Goal: Task Accomplishment & Management: Manage account settings

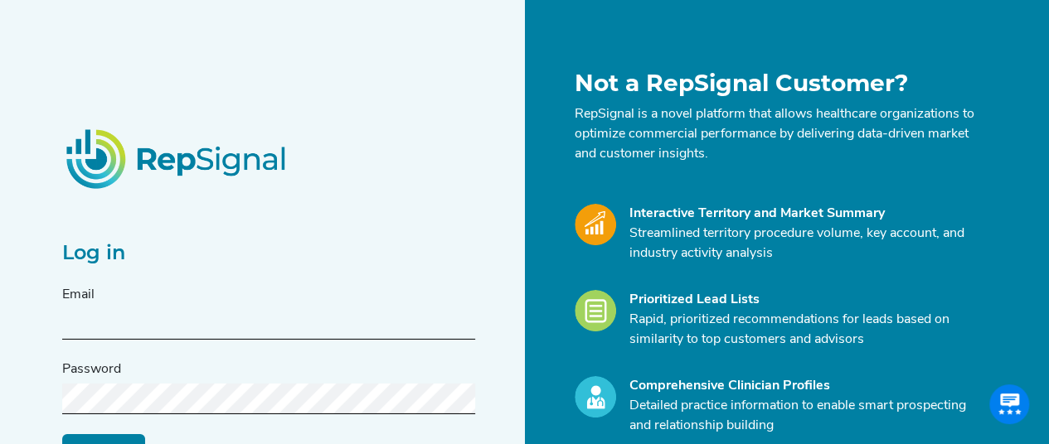
click at [295, 300] on div "Email" at bounding box center [268, 312] width 413 height 55
click at [262, 315] on input "text" at bounding box center [268, 324] width 413 height 31
type input "[PERSON_NAME][EMAIL_ADDRESS][PERSON_NAME][DOMAIN_NAME]"
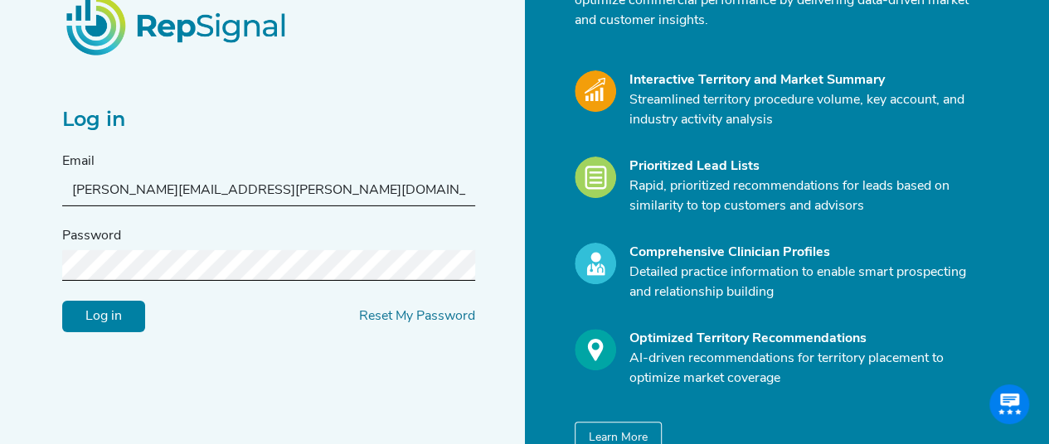
scroll to position [134, 0]
click at [398, 313] on link "Reset My Password" at bounding box center [417, 314] width 116 height 13
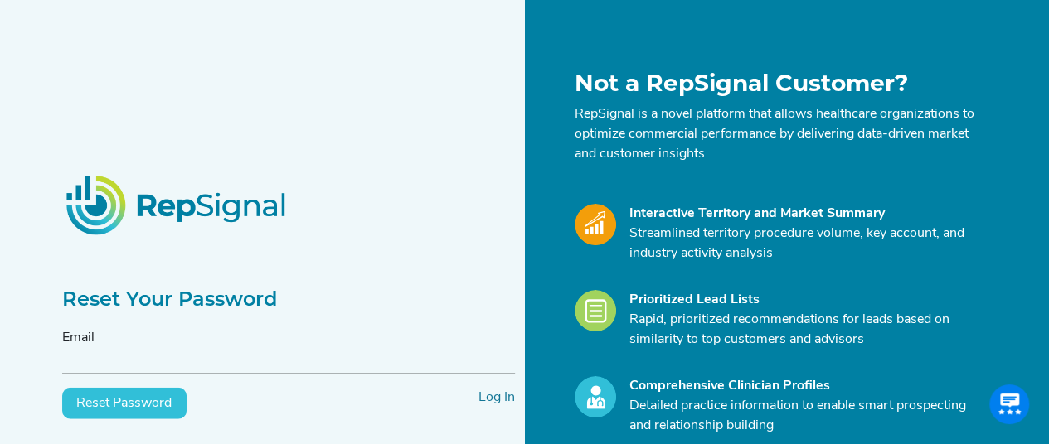
click at [164, 347] on input "text" at bounding box center [288, 359] width 453 height 31
click at [168, 367] on input "text" at bounding box center [288, 359] width 453 height 31
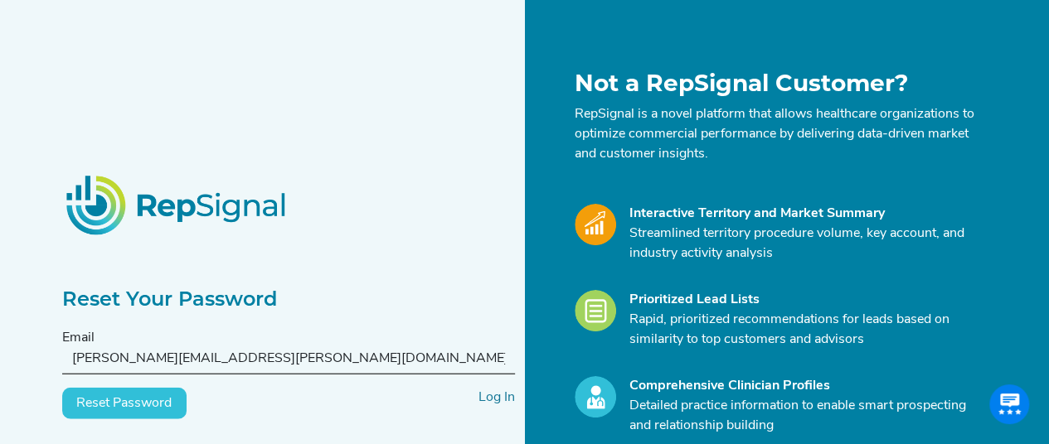
type input "[PERSON_NAME][EMAIL_ADDRESS][PERSON_NAME][DOMAIN_NAME]"
click at [129, 400] on button "Reset Password" at bounding box center [124, 404] width 124 height 32
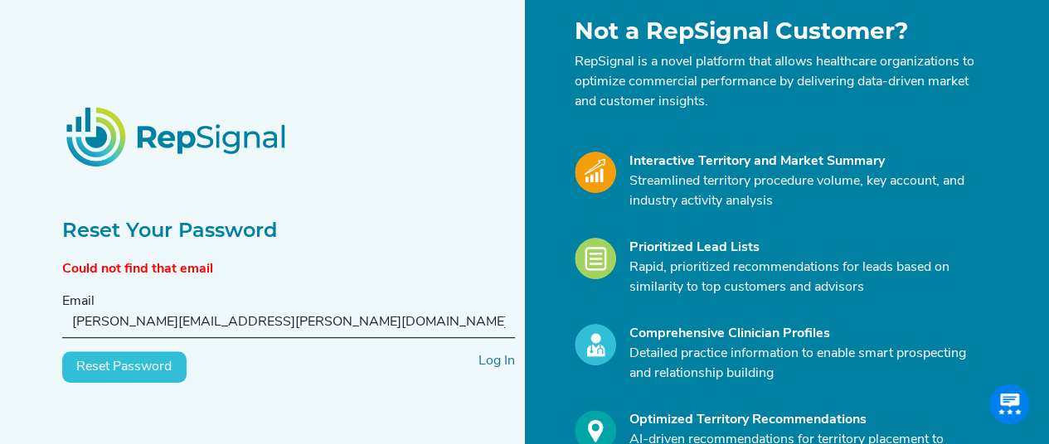
scroll to position [53, 0]
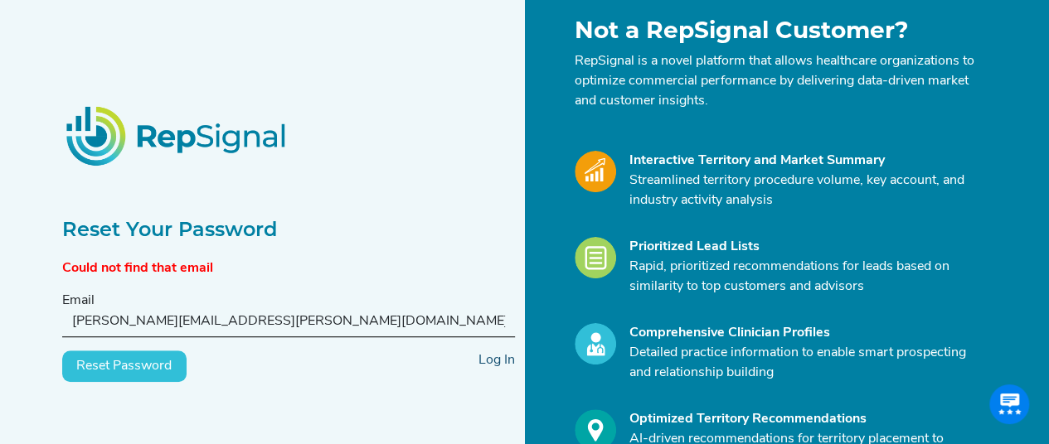
click at [501, 366] on link "Log In" at bounding box center [496, 360] width 36 height 13
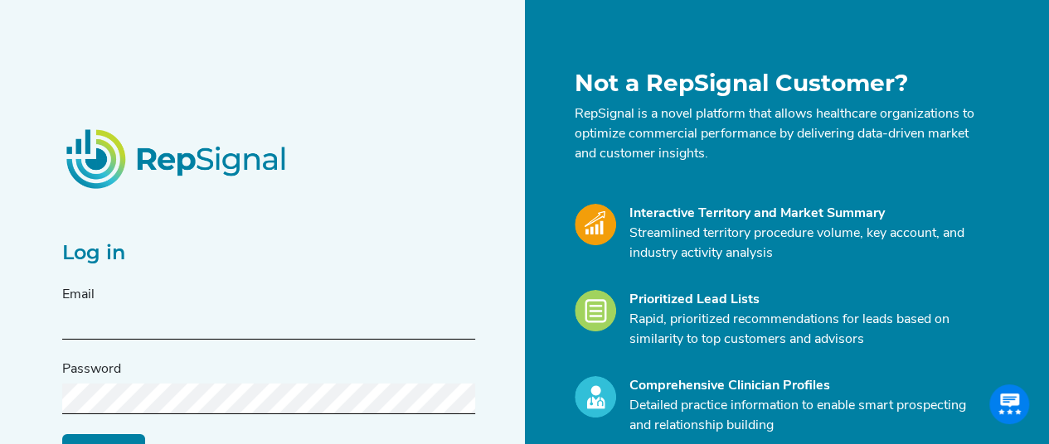
click at [310, 327] on input "text" at bounding box center [268, 324] width 413 height 31
type input "[PERSON_NAME][EMAIL_ADDRESS][PERSON_NAME][DOMAIN_NAME]"
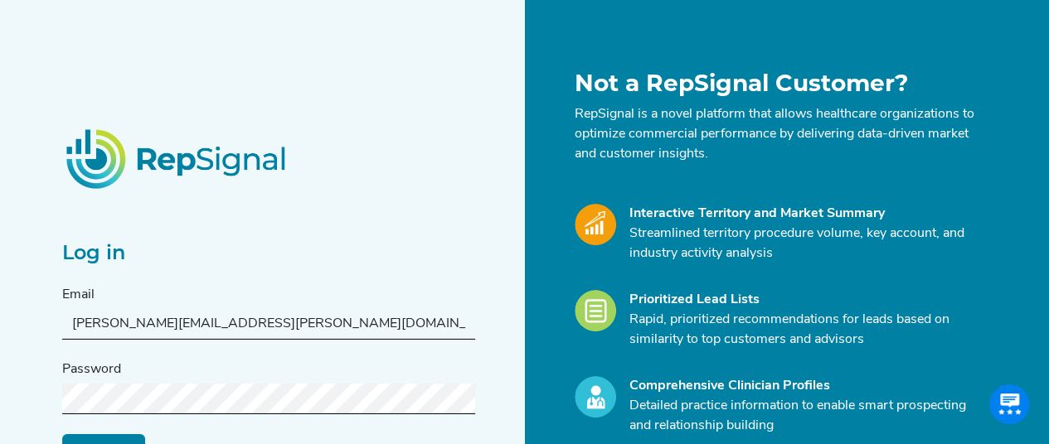
scroll to position [34, 1]
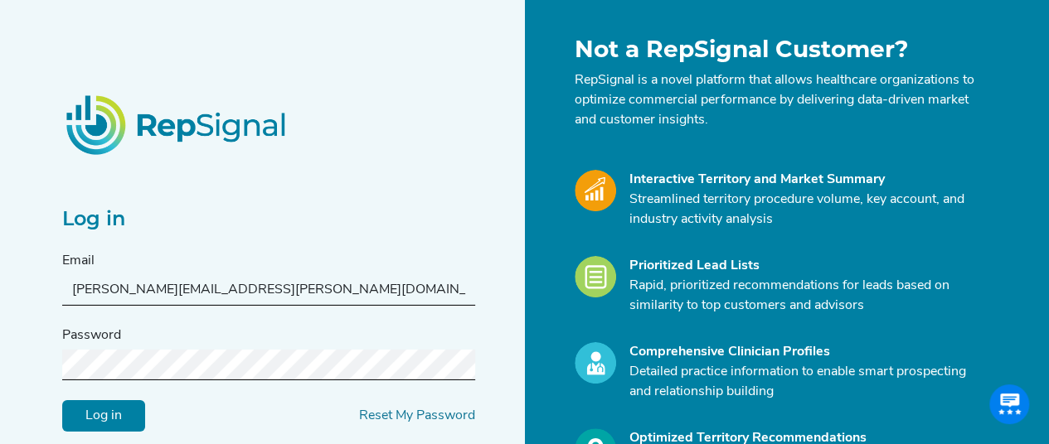
click at [71, 415] on input "Log in" at bounding box center [103, 416] width 83 height 32
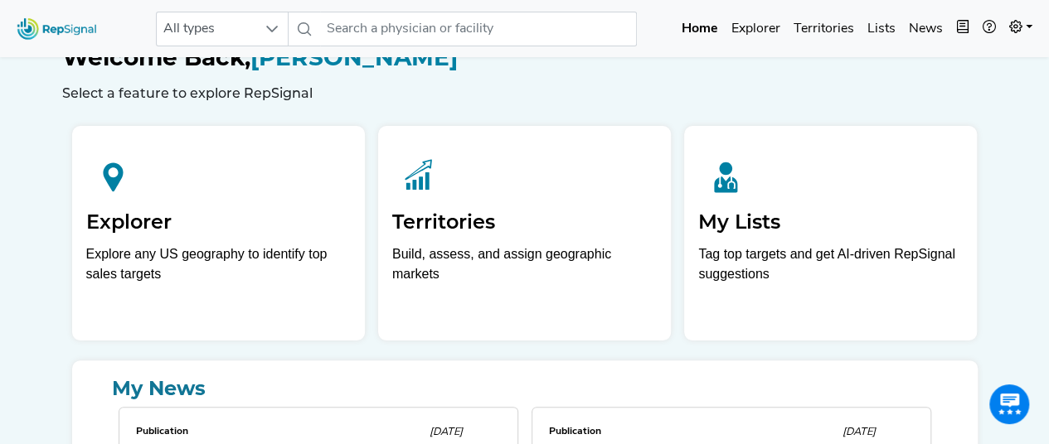
scroll to position [0, 1]
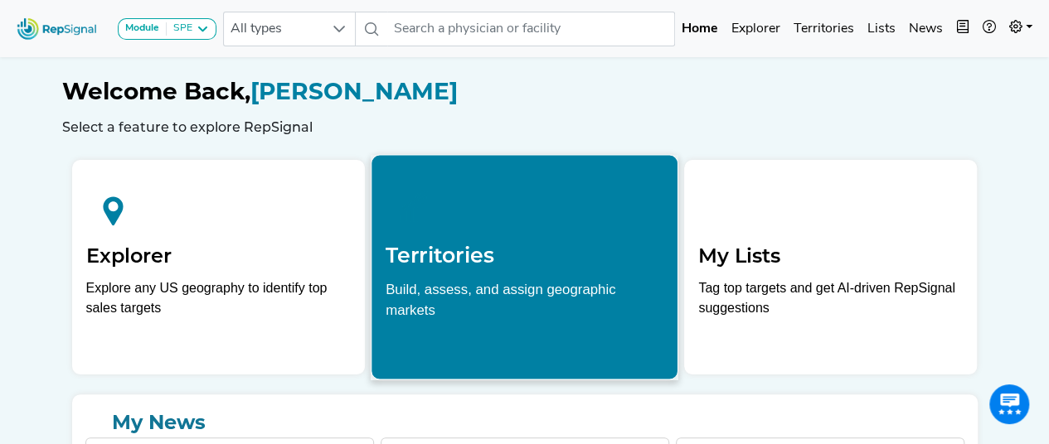
click at [498, 286] on p "Build, assess, and assign geographic markets" at bounding box center [525, 304] width 278 height 51
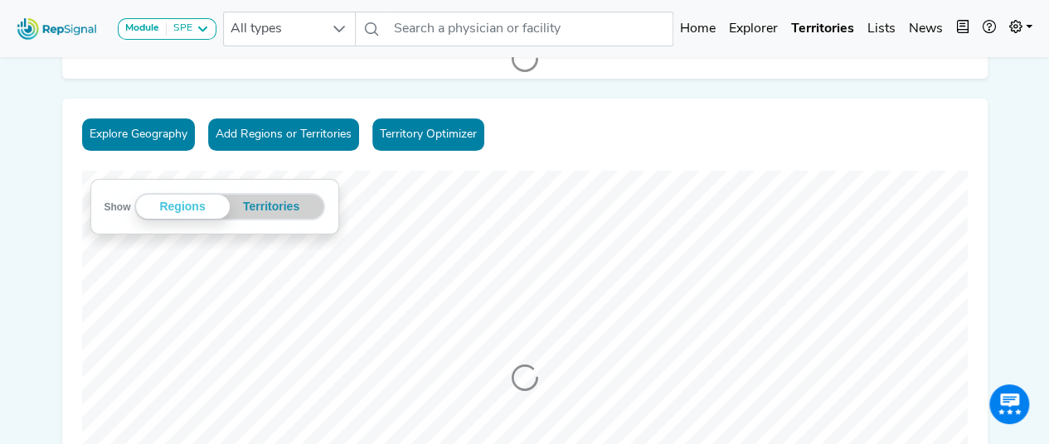
scroll to position [0, 1]
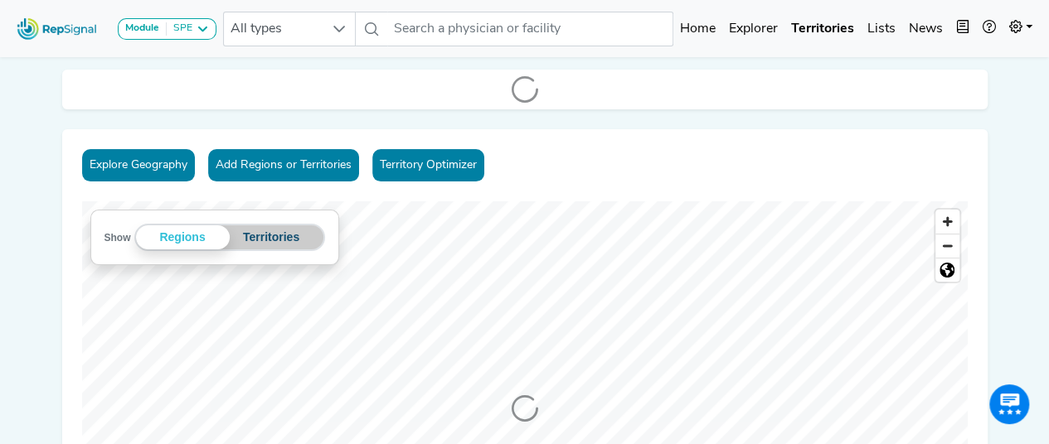
click at [283, 244] on button "Territories" at bounding box center [272, 238] width 84 height 24
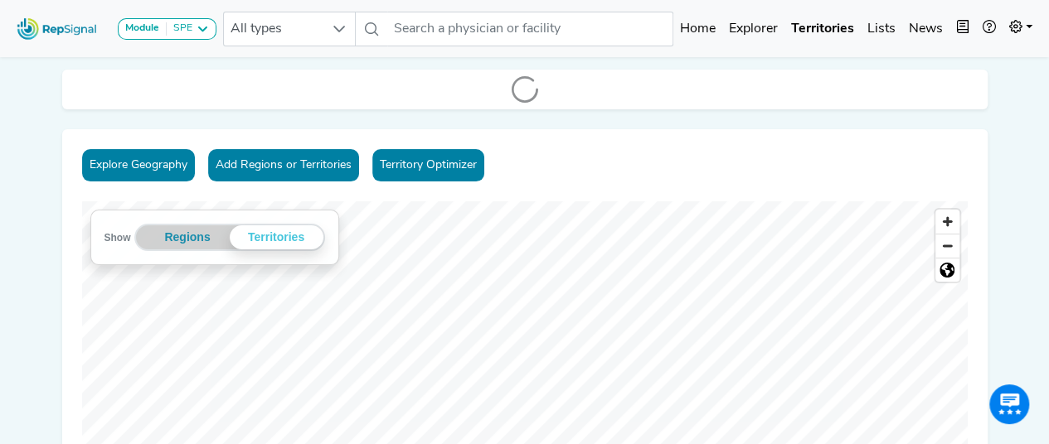
click at [255, 165] on button "Add Regions or Territories" at bounding box center [283, 165] width 151 height 32
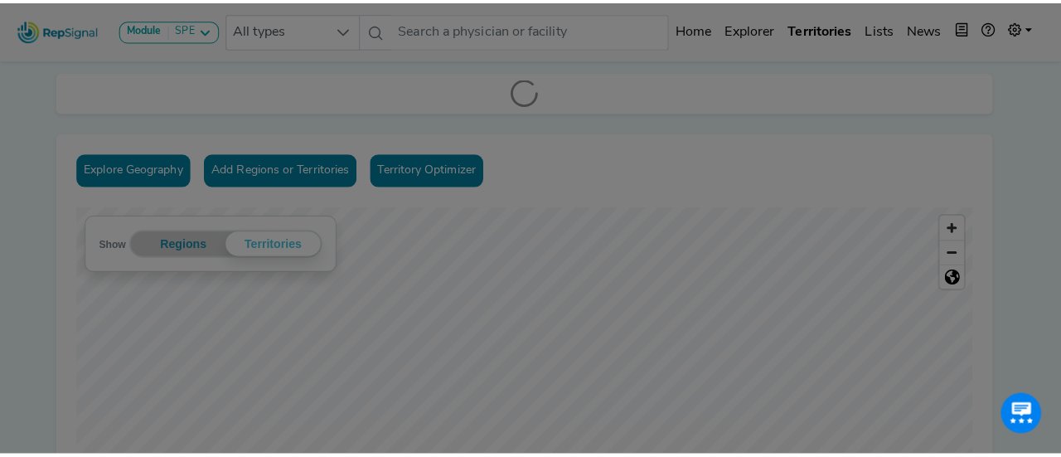
scroll to position [0, 0]
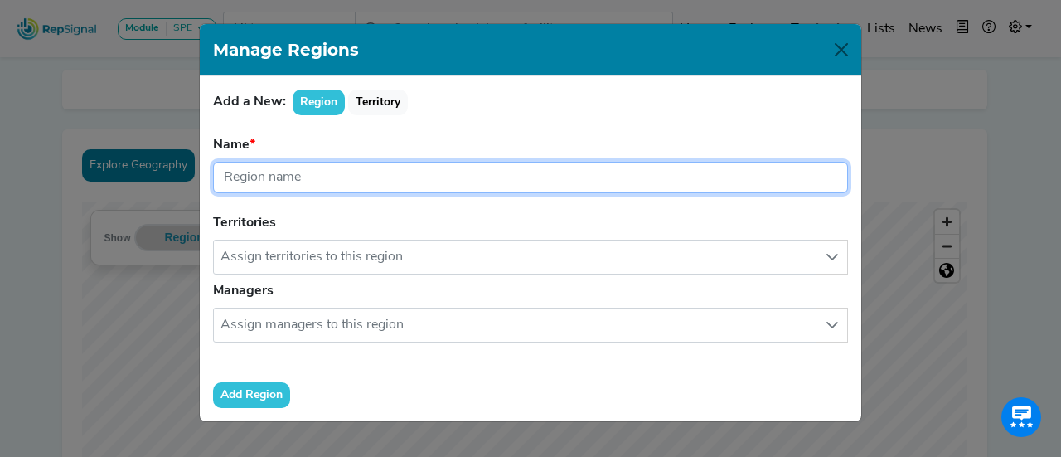
click at [255, 177] on input "text" at bounding box center [530, 178] width 635 height 32
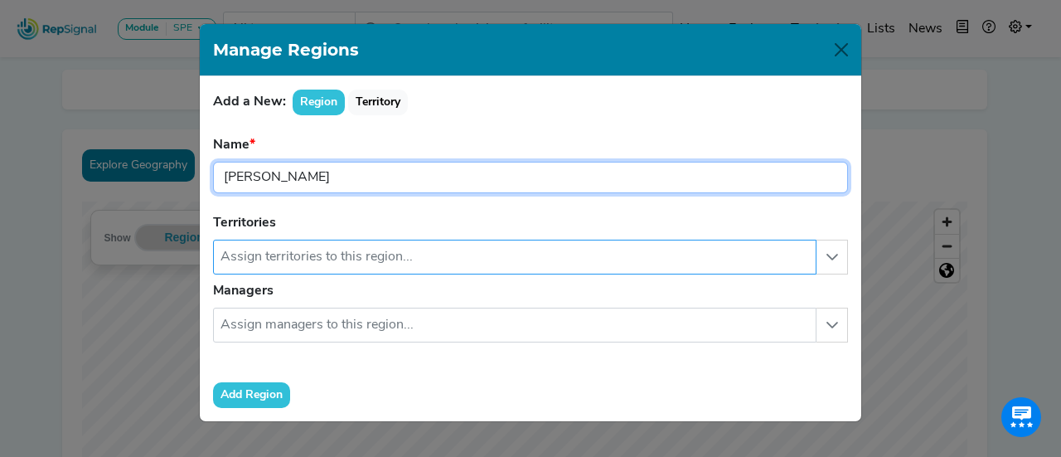
type input "[PERSON_NAME]"
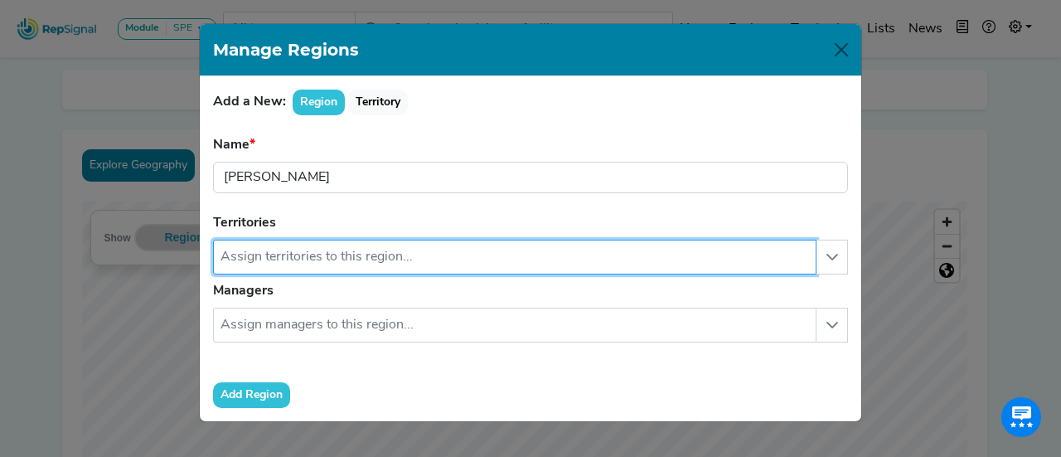
click at [327, 260] on input "text" at bounding box center [515, 257] width 604 height 35
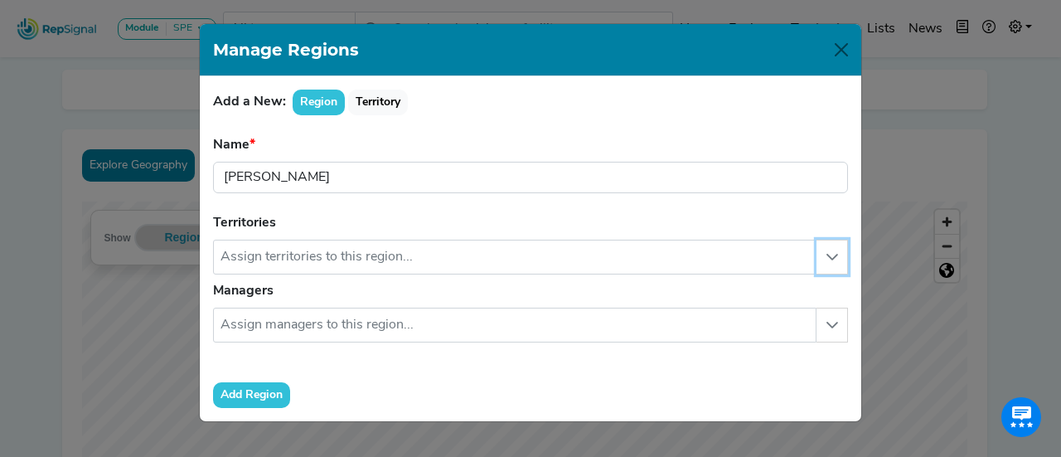
click at [824, 258] on button "button" at bounding box center [833, 257] width 32 height 35
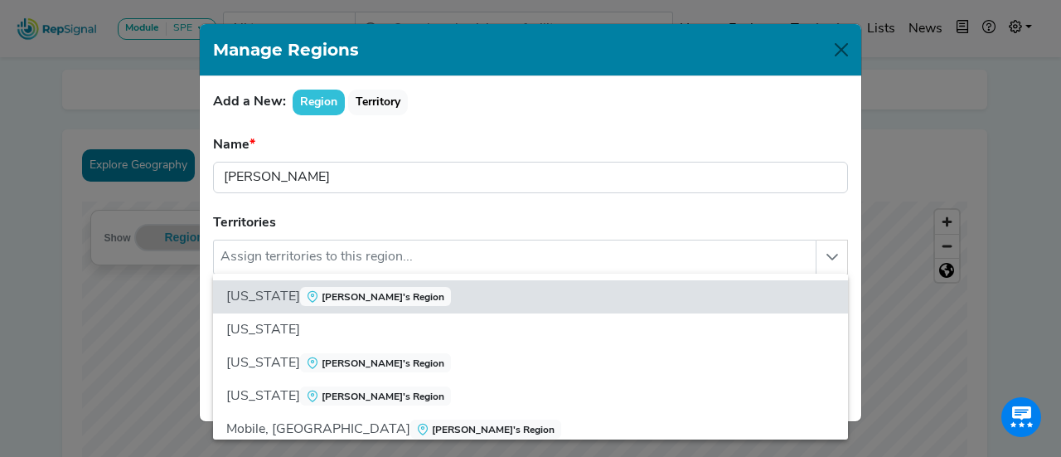
click at [602, 111] on div "Add a New: [GEOGRAPHIC_DATA]" at bounding box center [530, 103] width 635 height 26
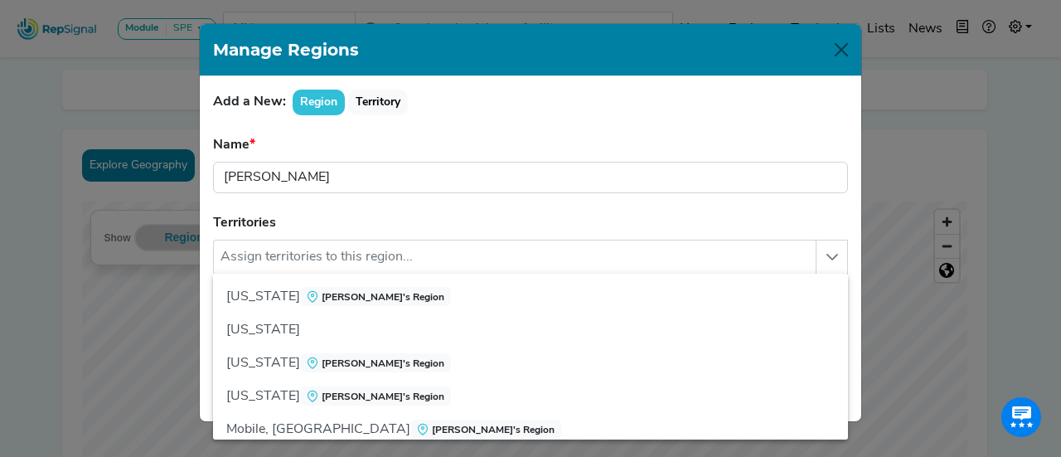
click at [743, 133] on div "Add a New: Region Territory Name [GEOGRAPHIC_DATA] Region name is required. Ter…" at bounding box center [531, 248] width 662 height 345
click at [835, 256] on icon "button" at bounding box center [832, 256] width 13 height 13
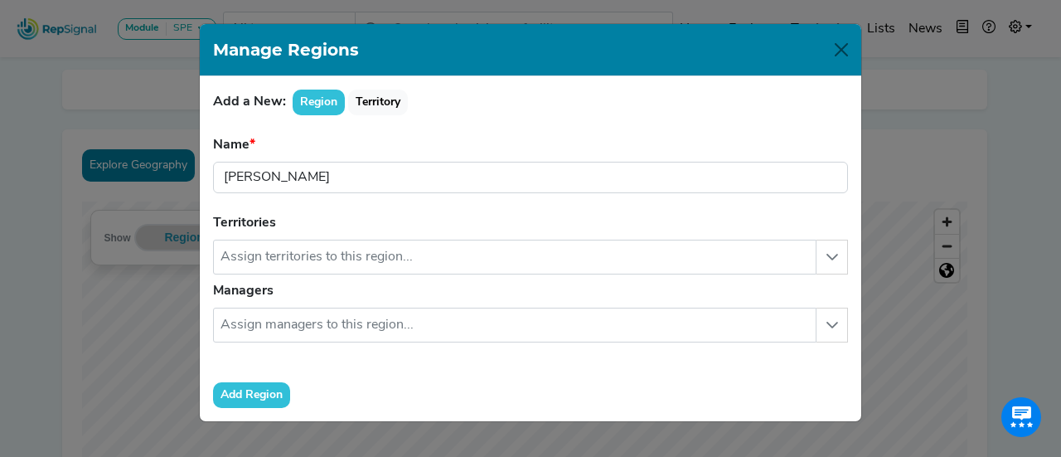
click at [260, 395] on button "Add Region" at bounding box center [251, 395] width 77 height 26
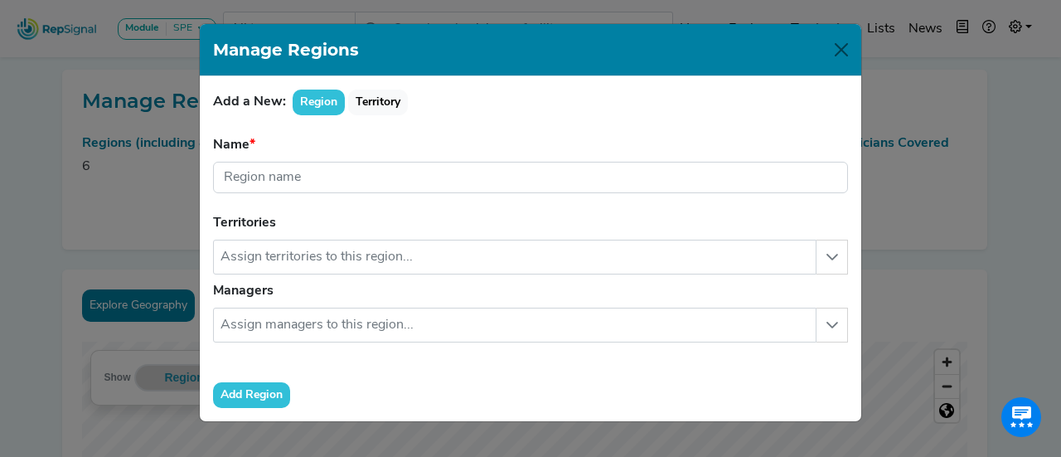
click at [845, 35] on div "Manage Regions" at bounding box center [531, 50] width 662 height 52
click at [842, 48] on button "Close" at bounding box center [841, 49] width 27 height 27
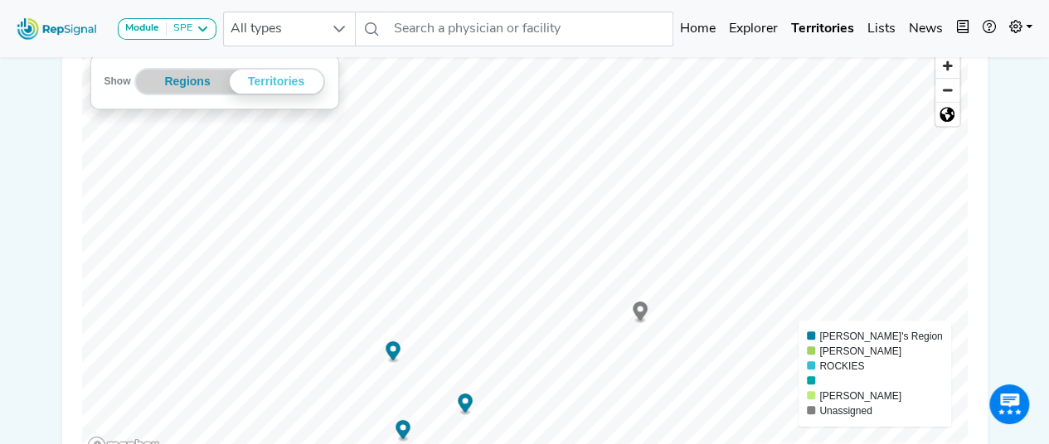
scroll to position [309, 0]
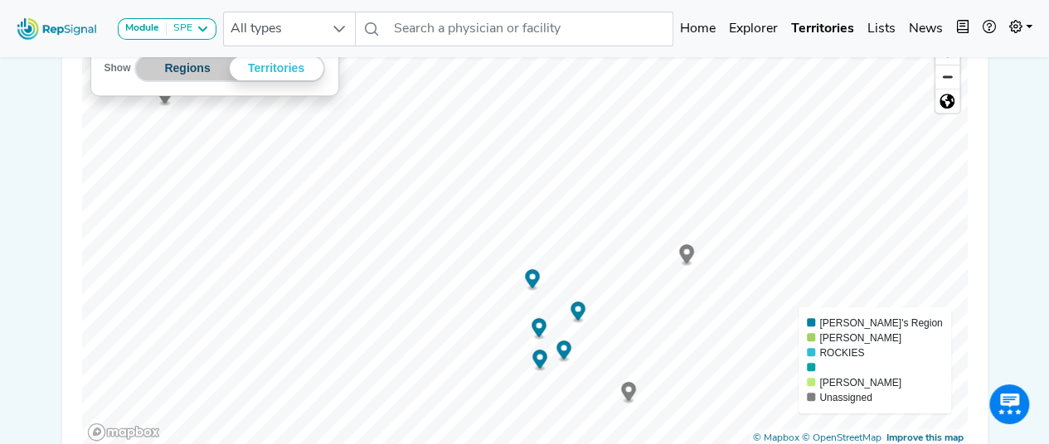
click at [192, 73] on button "Regions" at bounding box center [188, 68] width 84 height 24
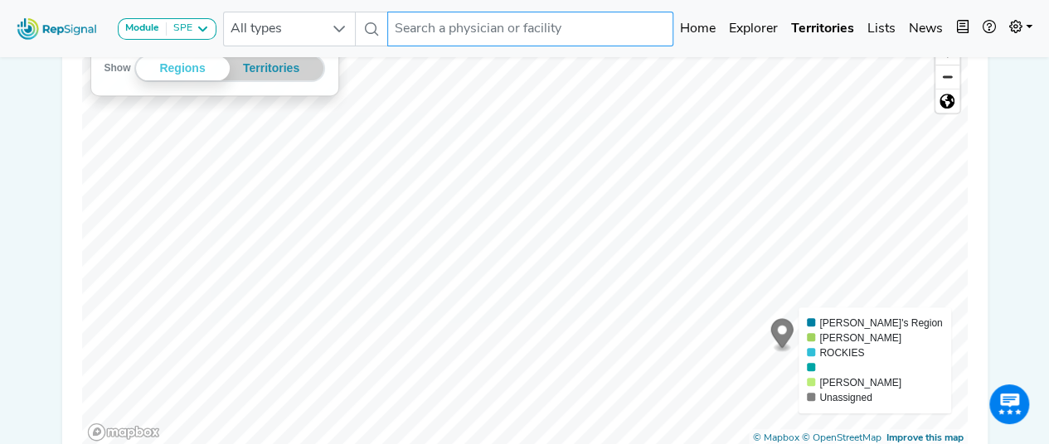
click at [483, 33] on input "text" at bounding box center [530, 29] width 286 height 35
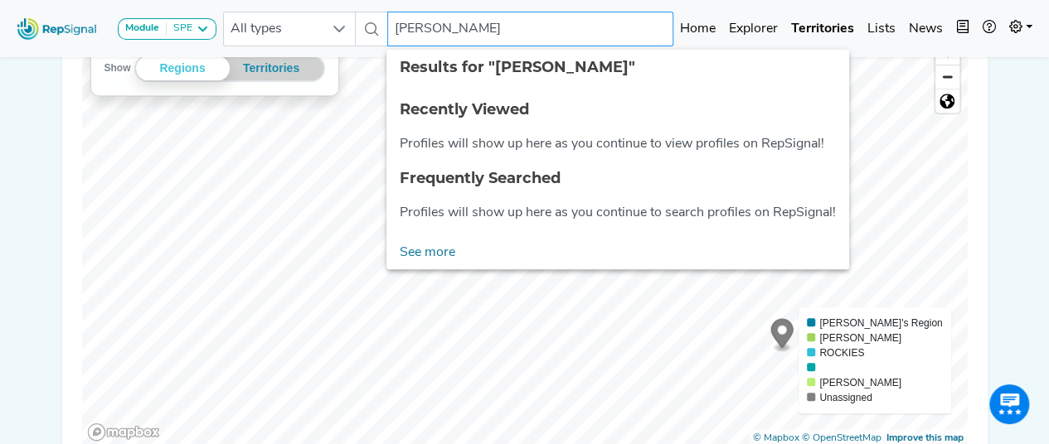
type input "Dr. [PERSON_NAME]"
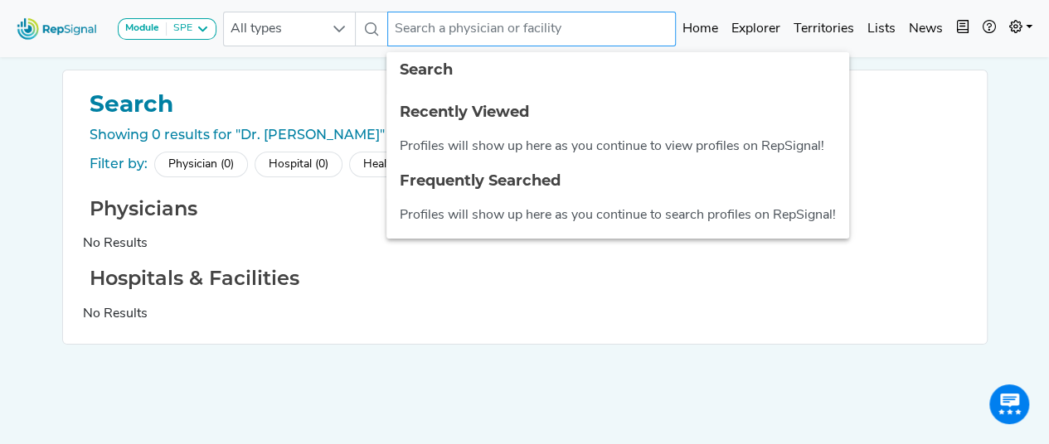
click at [467, 37] on input "text" at bounding box center [531, 29] width 289 height 35
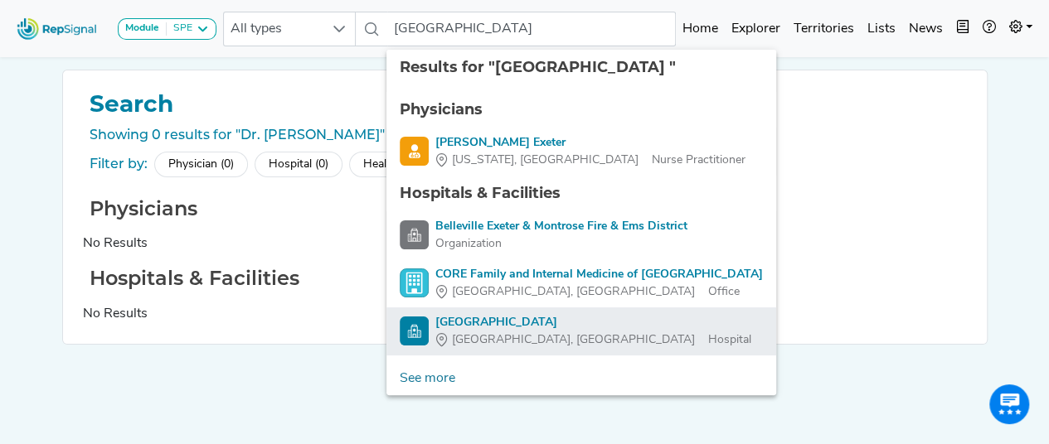
click at [451, 326] on div "[GEOGRAPHIC_DATA]" at bounding box center [593, 322] width 316 height 17
type input "[GEOGRAPHIC_DATA]"
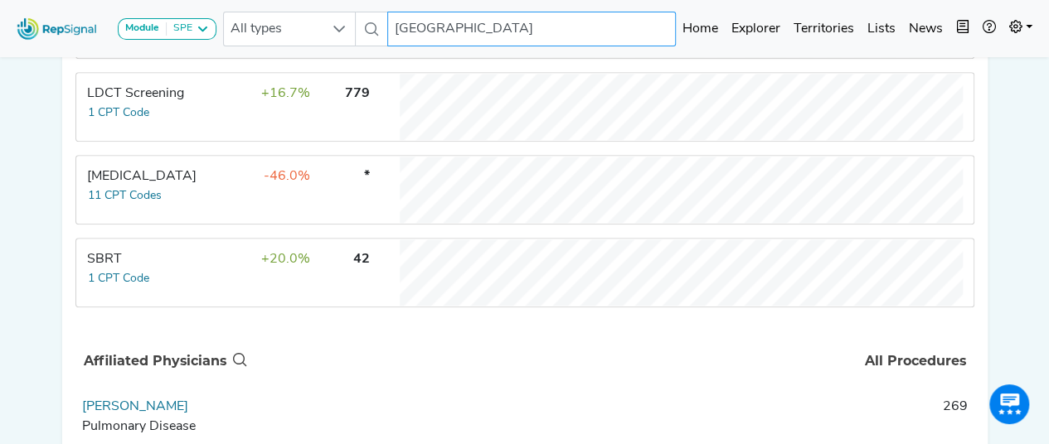
scroll to position [819, 0]
